Goal: Information Seeking & Learning: Learn about a topic

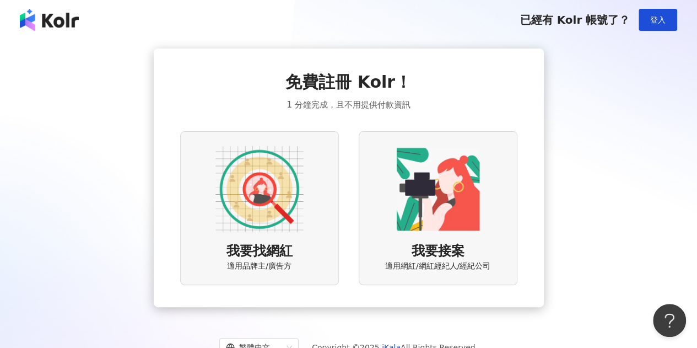
click at [605, 49] on div "免費註冊 Kolr！ 1 分鐘完成，且不用提供付款資訊 我要找網紅 適用品牌主/廣告方 我要接案 適用網紅/網紅經紀人/經紀公司" at bounding box center [348, 177] width 671 height 258
click at [671, 18] on button "登入" at bounding box center [658, 20] width 39 height 22
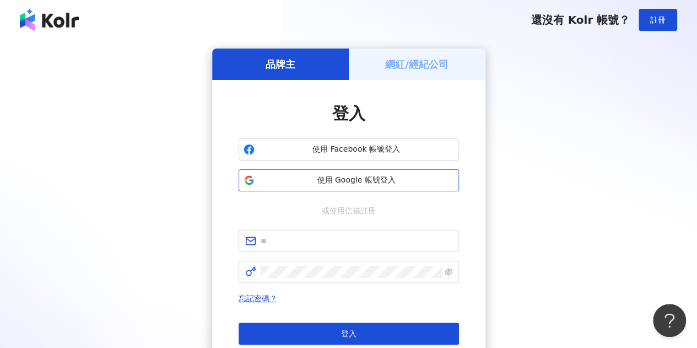
click at [379, 179] on span "使用 Google 帳號登入" at bounding box center [356, 180] width 195 height 11
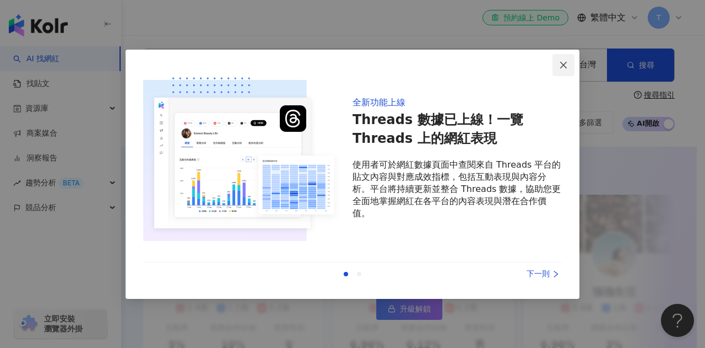
click at [561, 66] on icon "close" at bounding box center [563, 65] width 9 height 9
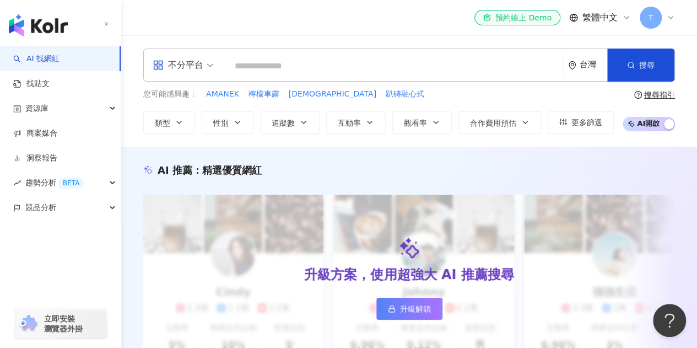
click at [304, 63] on input "search" at bounding box center [394, 66] width 330 height 21
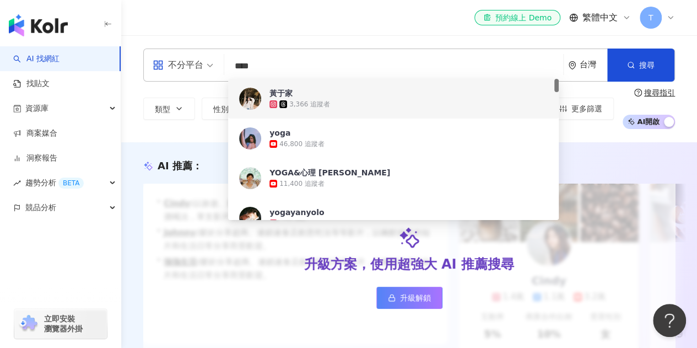
click at [369, 67] on input "****" at bounding box center [394, 66] width 330 height 21
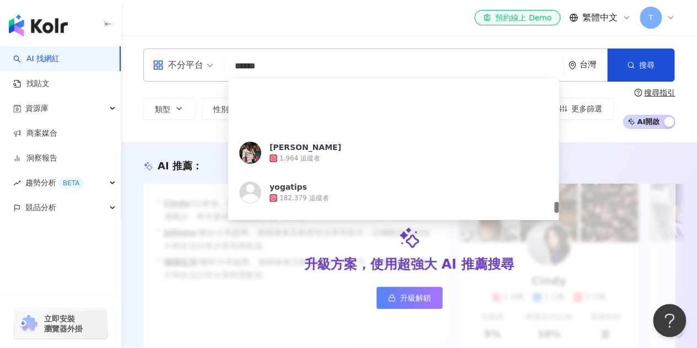
scroll to position [2149, 0]
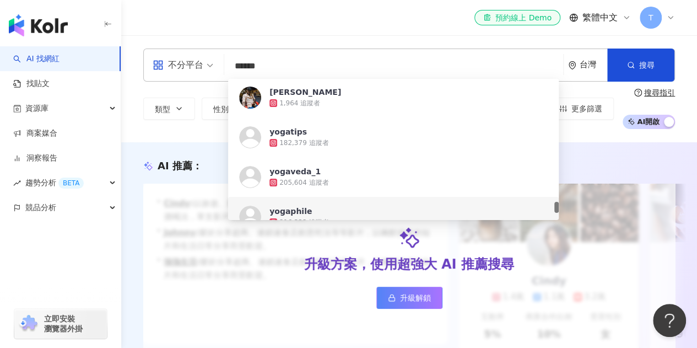
type input "****"
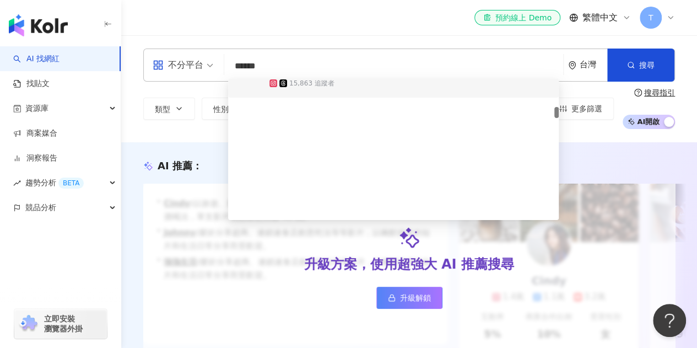
scroll to position [496, 0]
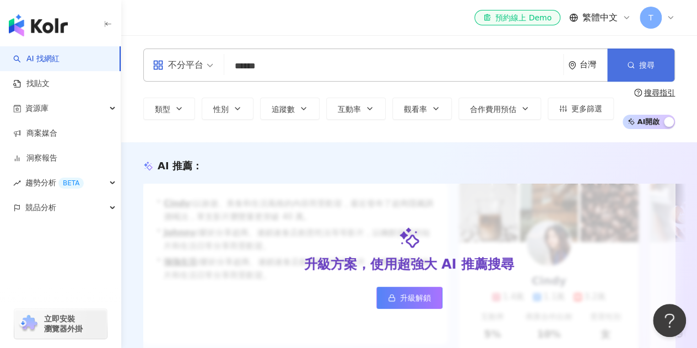
click at [625, 67] on button "搜尋" at bounding box center [640, 64] width 67 height 33
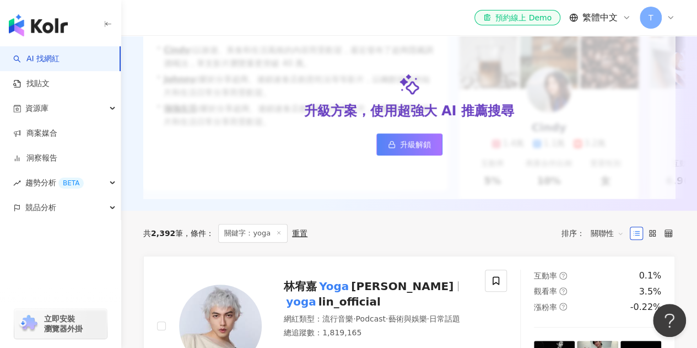
scroll to position [165, 0]
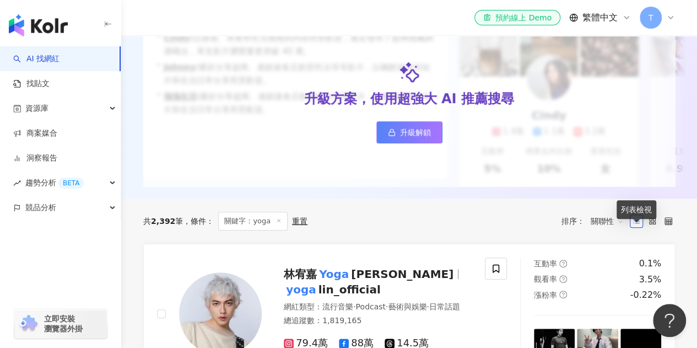
click at [637, 225] on icon at bounding box center [637, 221] width 8 height 8
click at [617, 230] on span "關聯性" at bounding box center [607, 221] width 33 height 18
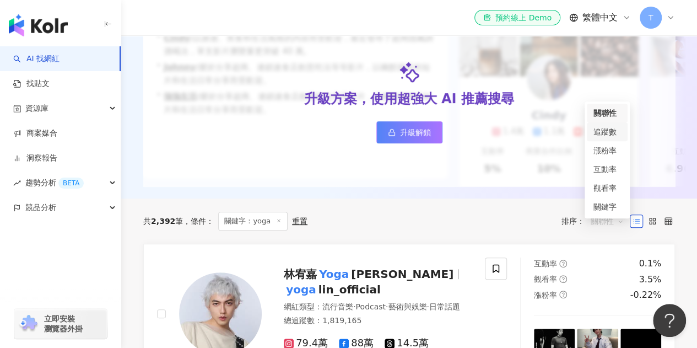
click at [614, 133] on div "追蹤數" at bounding box center [608, 132] width 28 height 12
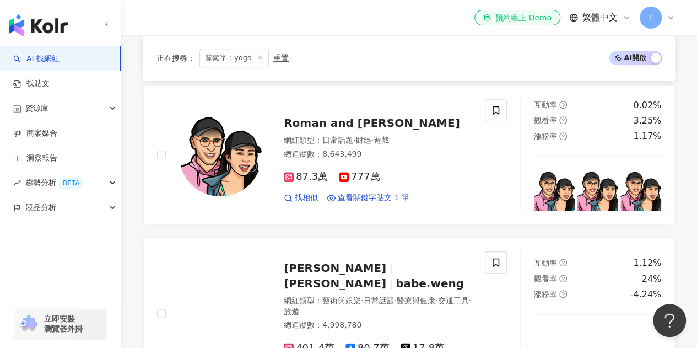
scroll to position [462, 0]
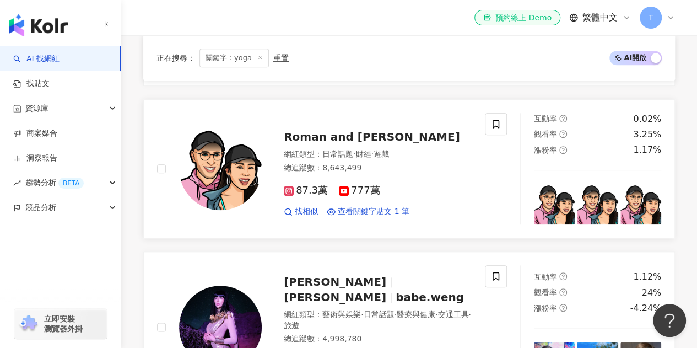
click at [223, 190] on img at bounding box center [220, 168] width 83 height 83
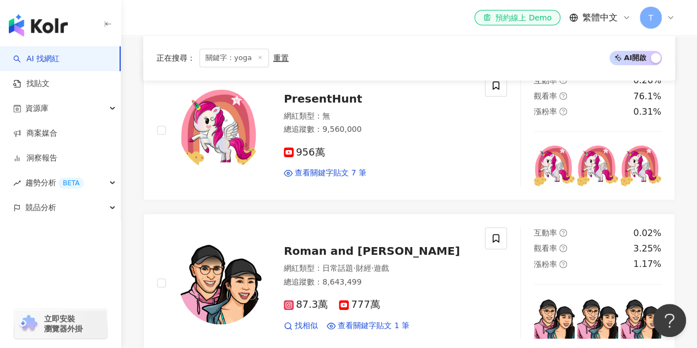
scroll to position [187, 0]
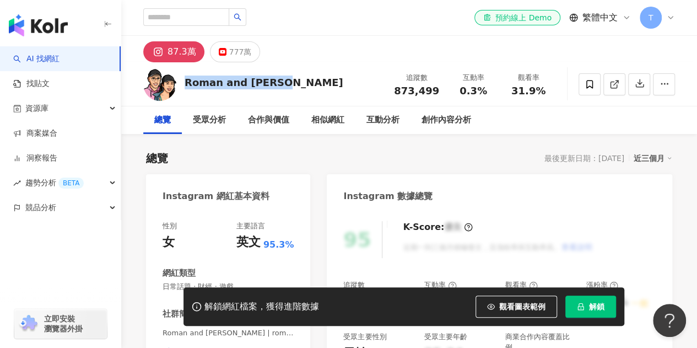
drag, startPoint x: 295, startPoint y: 82, endPoint x: 187, endPoint y: 77, distance: 107.6
click at [184, 74] on div "Roman and [PERSON_NAME] 追蹤數 873,499 互動率 0.3% 觀看率 31.9%" at bounding box center [409, 84] width 576 height 44
copy div "Roman and [PERSON_NAME]"
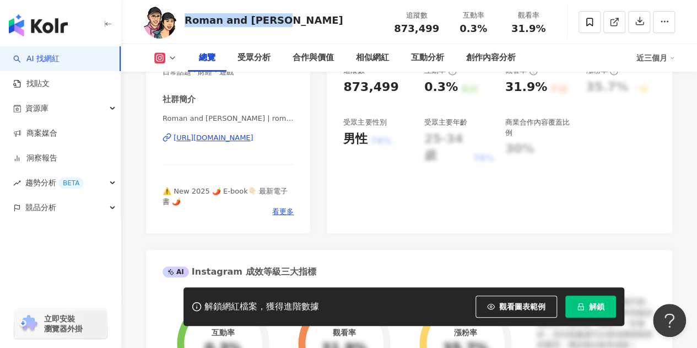
scroll to position [220, 0]
